Goal: Information Seeking & Learning: Learn about a topic

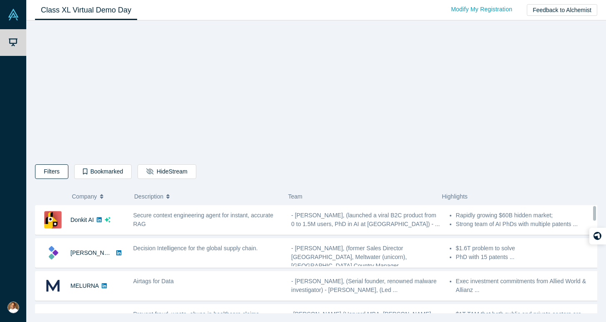
click at [55, 170] on button "Filters" at bounding box center [51, 171] width 33 height 15
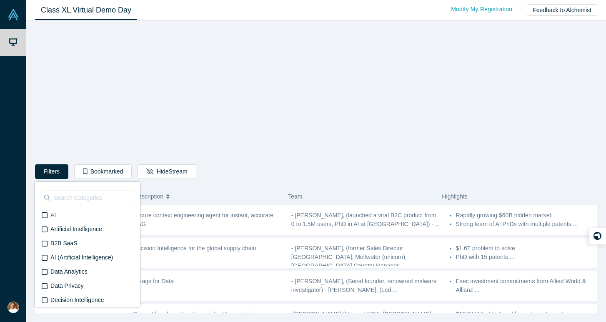
click at [45, 217] on icon at bounding box center [45, 215] width 6 height 7
click at [0, 0] on input "AI" at bounding box center [0, 0] width 0 height 0
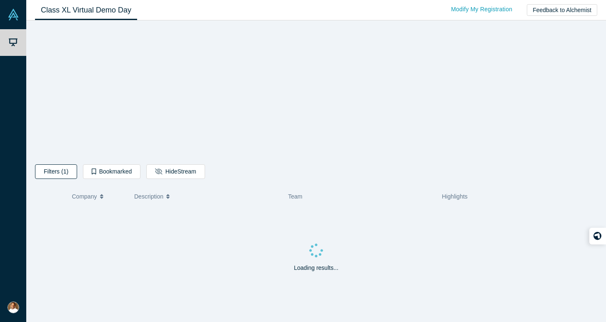
click at [59, 171] on button "Filters (1)" at bounding box center [56, 171] width 42 height 15
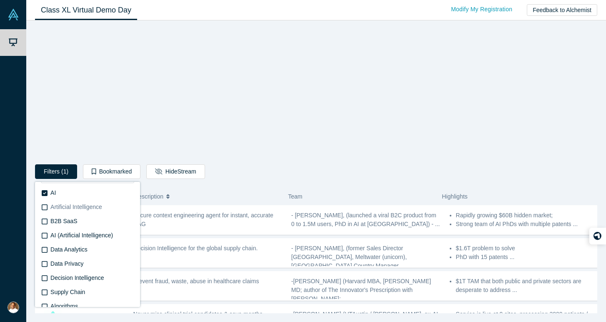
scroll to position [26, 0]
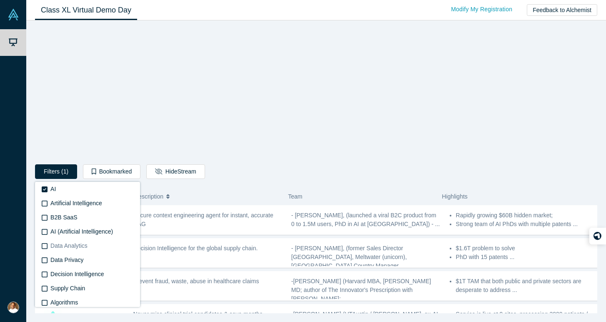
click at [45, 247] on icon at bounding box center [45, 245] width 6 height 7
click at [0, 0] on input "Data Analytics" at bounding box center [0, 0] width 0 height 0
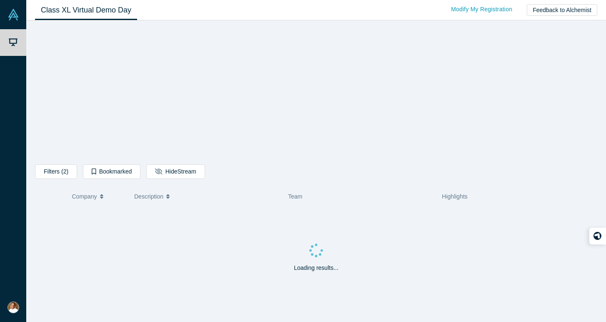
click at [65, 225] on div "Loading results..." at bounding box center [316, 258] width 562 height 107
click at [54, 173] on button "Filters (2)" at bounding box center [56, 171] width 42 height 15
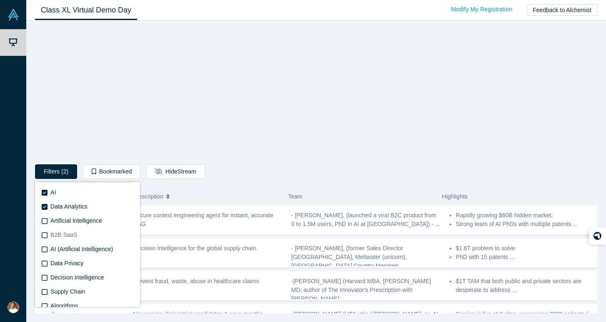
scroll to position [26, 0]
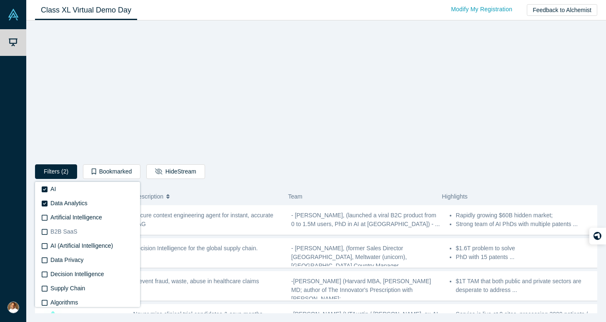
click at [43, 231] on icon at bounding box center [45, 231] width 6 height 7
click at [0, 0] on input "B2B SaaS" at bounding box center [0, 0] width 0 height 0
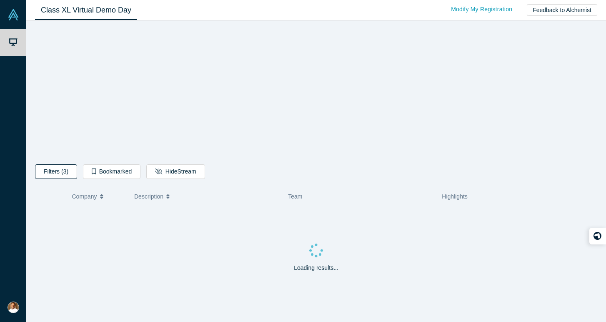
click at [52, 173] on button "Filters (3)" at bounding box center [56, 171] width 42 height 15
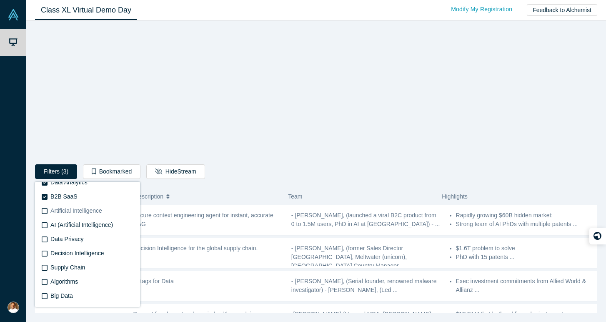
scroll to position [50, 0]
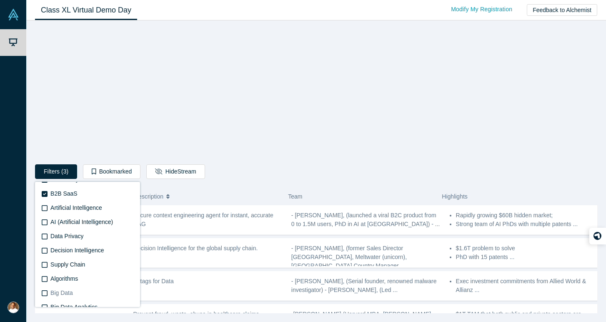
click at [46, 291] on icon at bounding box center [45, 293] width 6 height 7
click at [0, 0] on input "Big Data" at bounding box center [0, 0] width 0 height 0
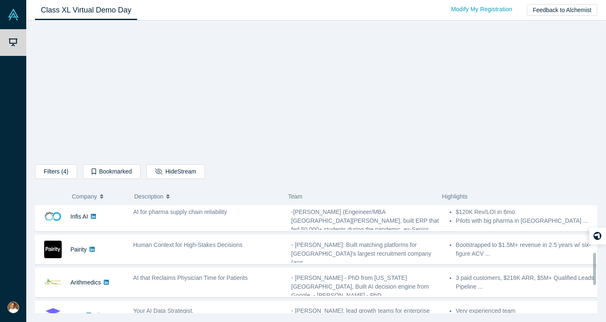
scroll to position [254, 0]
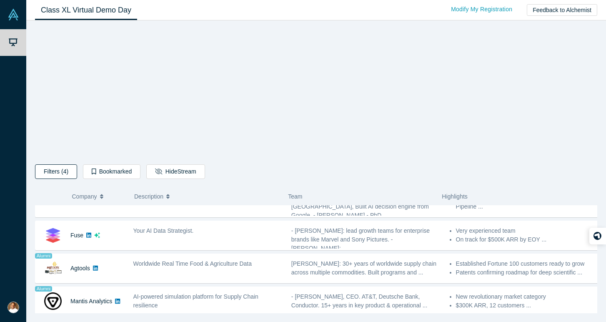
click at [60, 175] on button "Filters (4)" at bounding box center [56, 171] width 42 height 15
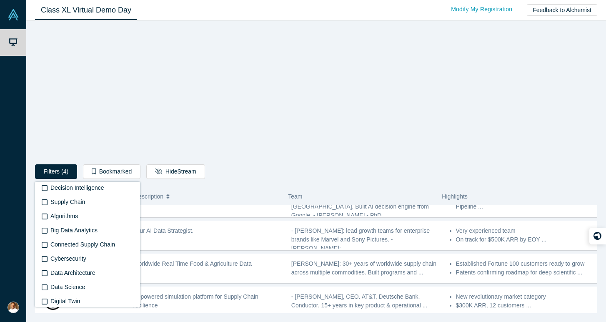
scroll to position [127, 0]
click at [46, 259] on icon at bounding box center [45, 258] width 6 height 7
click at [0, 0] on input "Cybersecurity" at bounding box center [0, 0] width 0 height 0
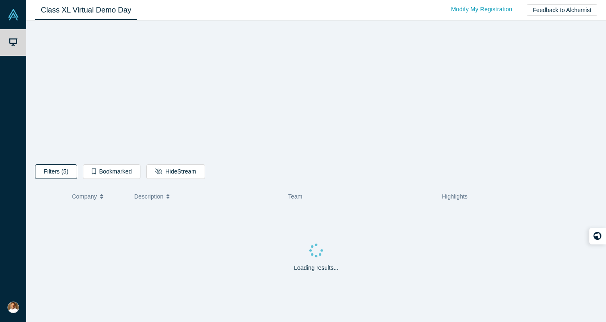
click at [56, 172] on button "Filters (5)" at bounding box center [56, 171] width 42 height 15
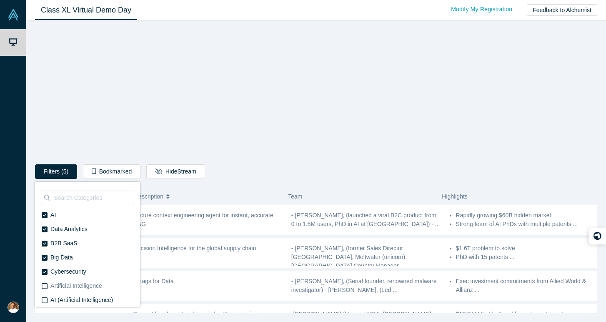
click at [45, 285] on icon at bounding box center [45, 285] width 6 height 7
click at [0, 0] on input "Artificial Intelligence" at bounding box center [0, 0] width 0 height 0
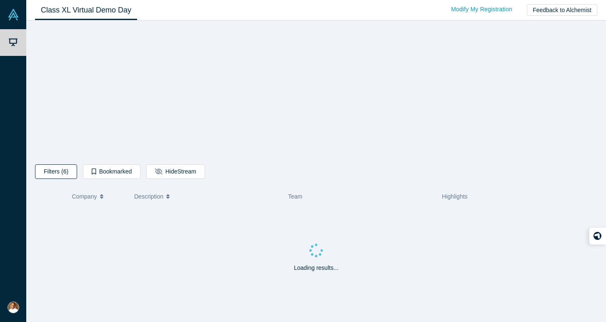
click at [59, 172] on button "Filters (6)" at bounding box center [56, 171] width 42 height 15
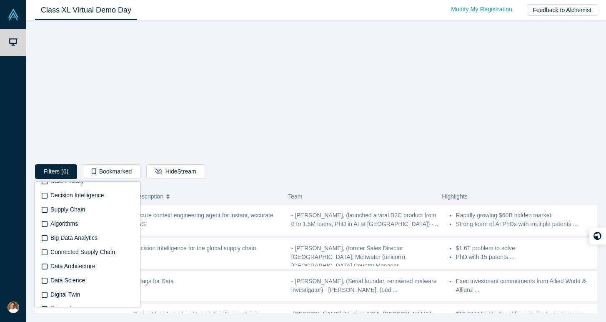
scroll to position [136, 0]
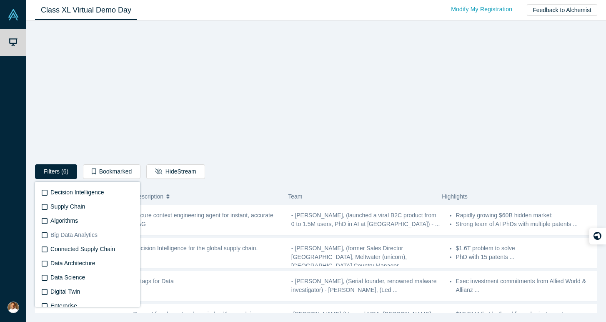
click at [45, 232] on icon at bounding box center [45, 235] width 6 height 7
click at [0, 0] on input "Big Data Analytics" at bounding box center [0, 0] width 0 height 0
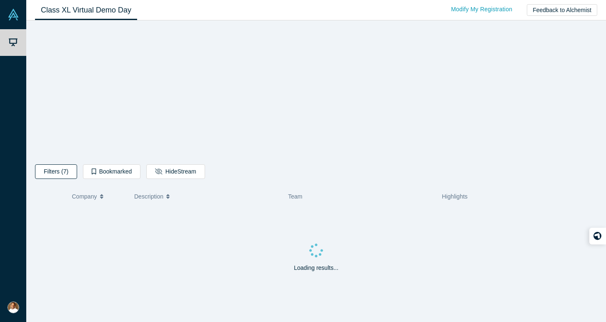
click at [52, 173] on button "Filters (7)" at bounding box center [56, 171] width 42 height 15
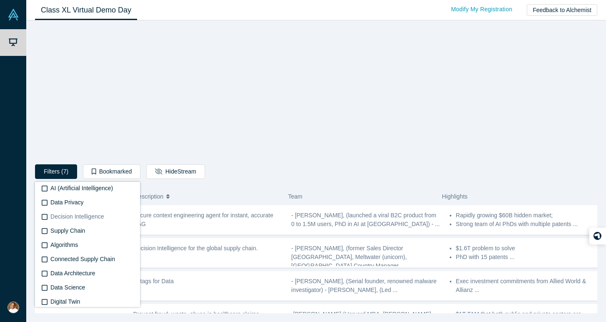
scroll to position [132, 0]
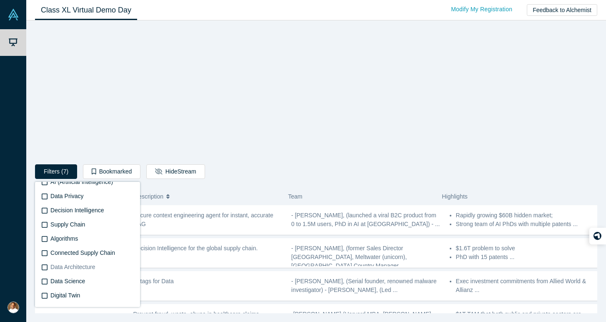
click at [44, 269] on icon at bounding box center [45, 267] width 6 height 7
click at [0, 0] on input "Data Architecture" at bounding box center [0, 0] width 0 height 0
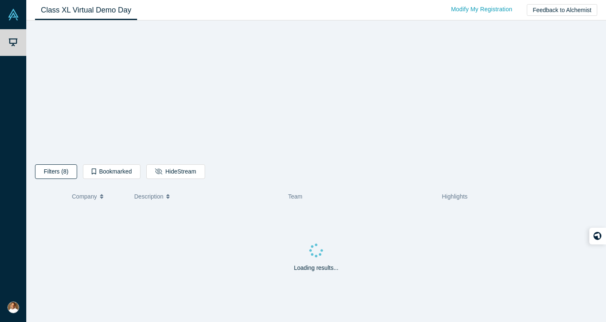
click at [54, 175] on button "Filters (8)" at bounding box center [56, 171] width 42 height 15
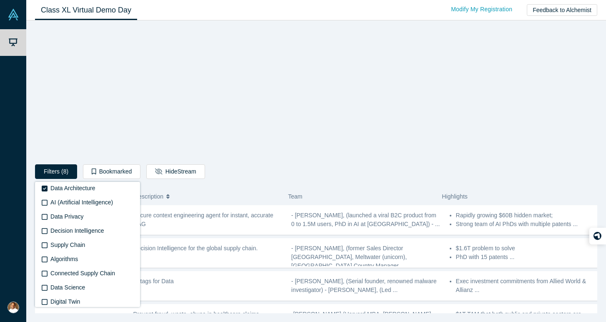
scroll to position [156, 0]
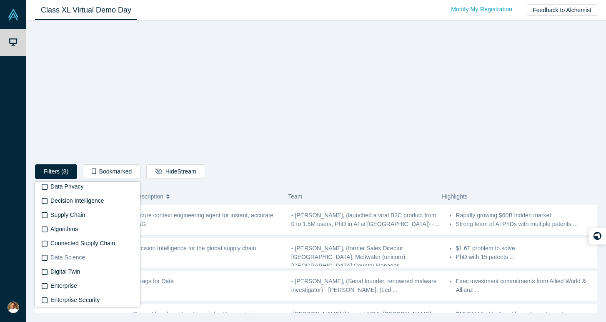
click at [43, 258] on icon at bounding box center [45, 257] width 6 height 7
click at [0, 0] on input "Data Science" at bounding box center [0, 0] width 0 height 0
